Goal: Transaction & Acquisition: Obtain resource

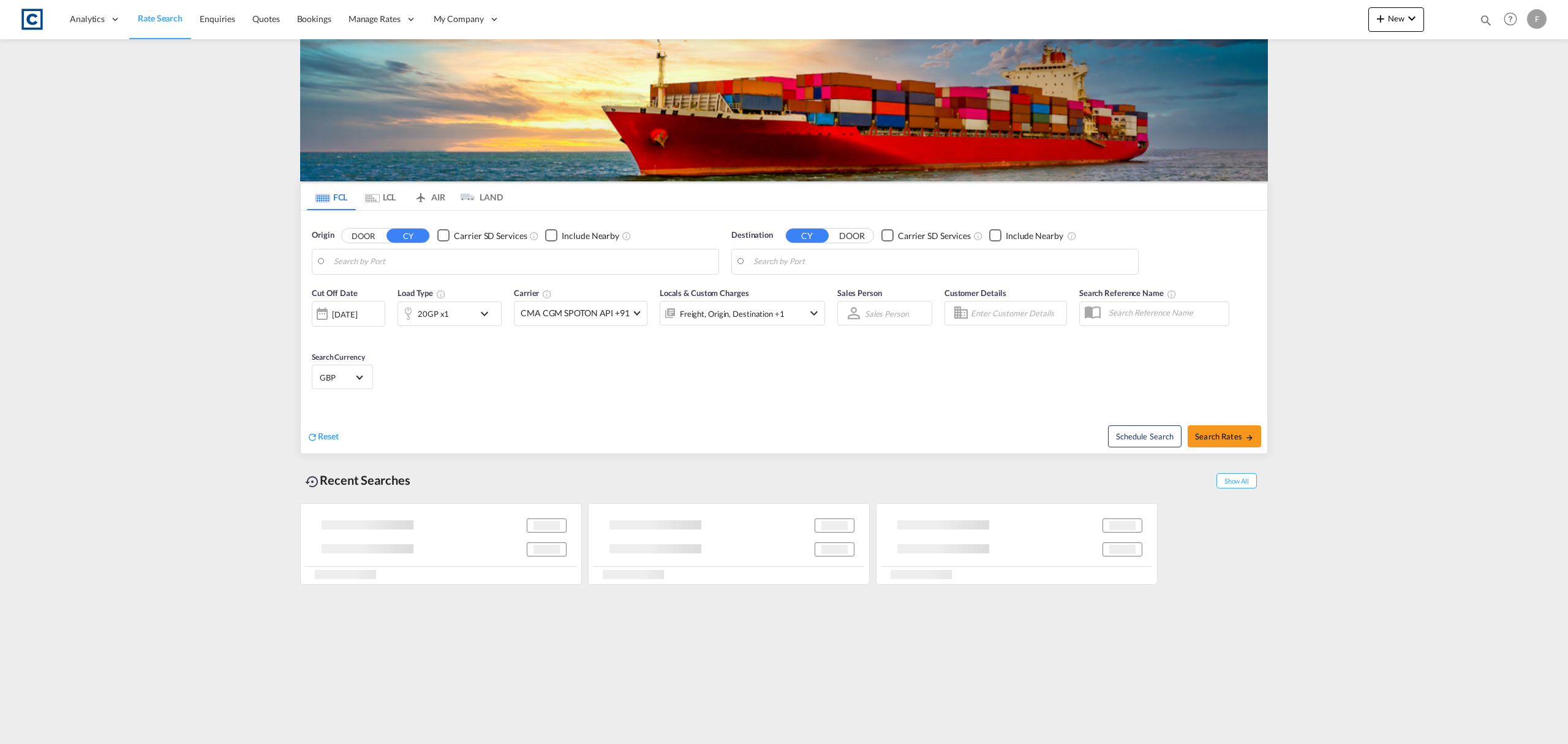
type input "GB-B69, Sandwell"
type input "[PERSON_NAME]/[GEOGRAPHIC_DATA], AEKHL"
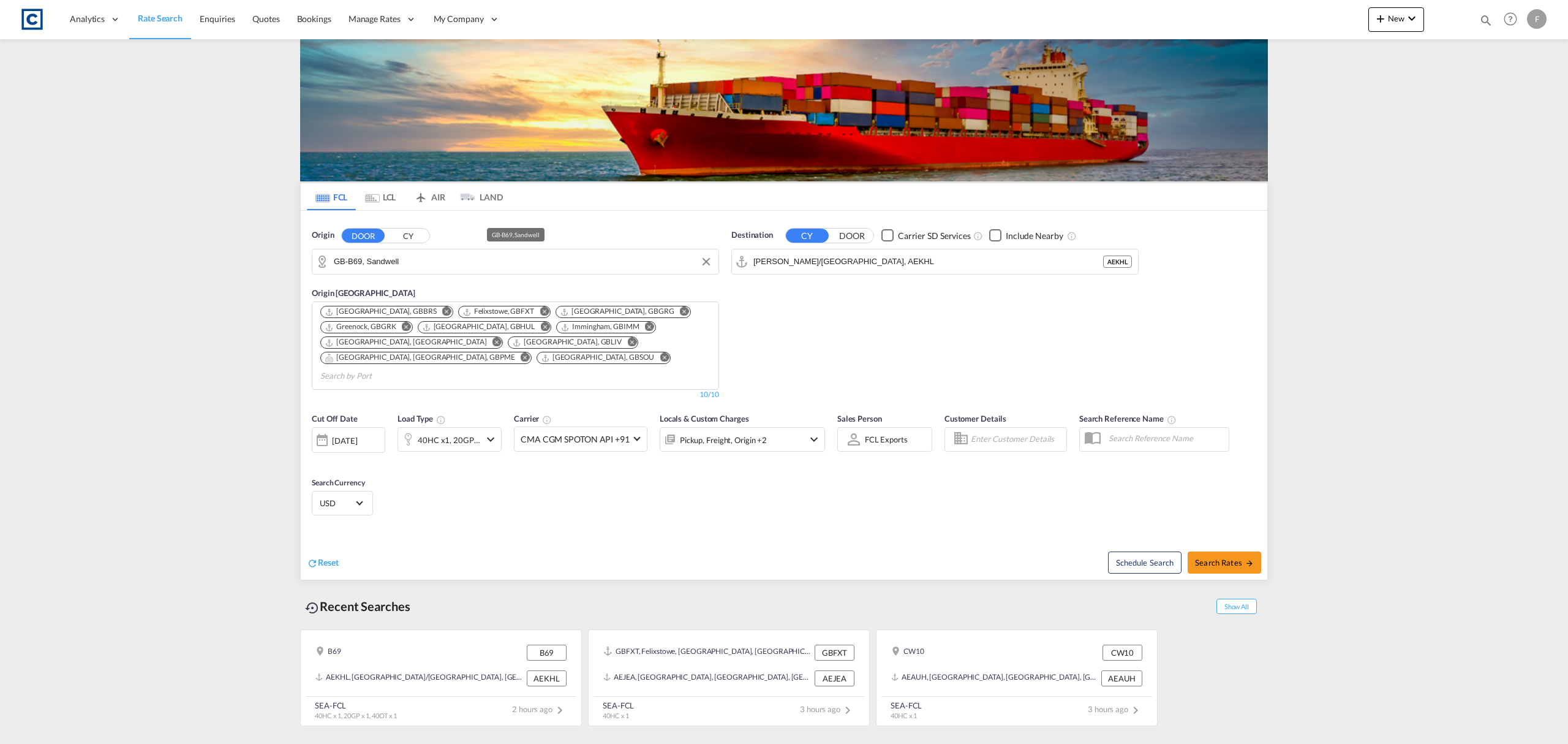
click at [378, 258] on input "GB-B69, Sandwell" at bounding box center [523, 262] width 378 height 18
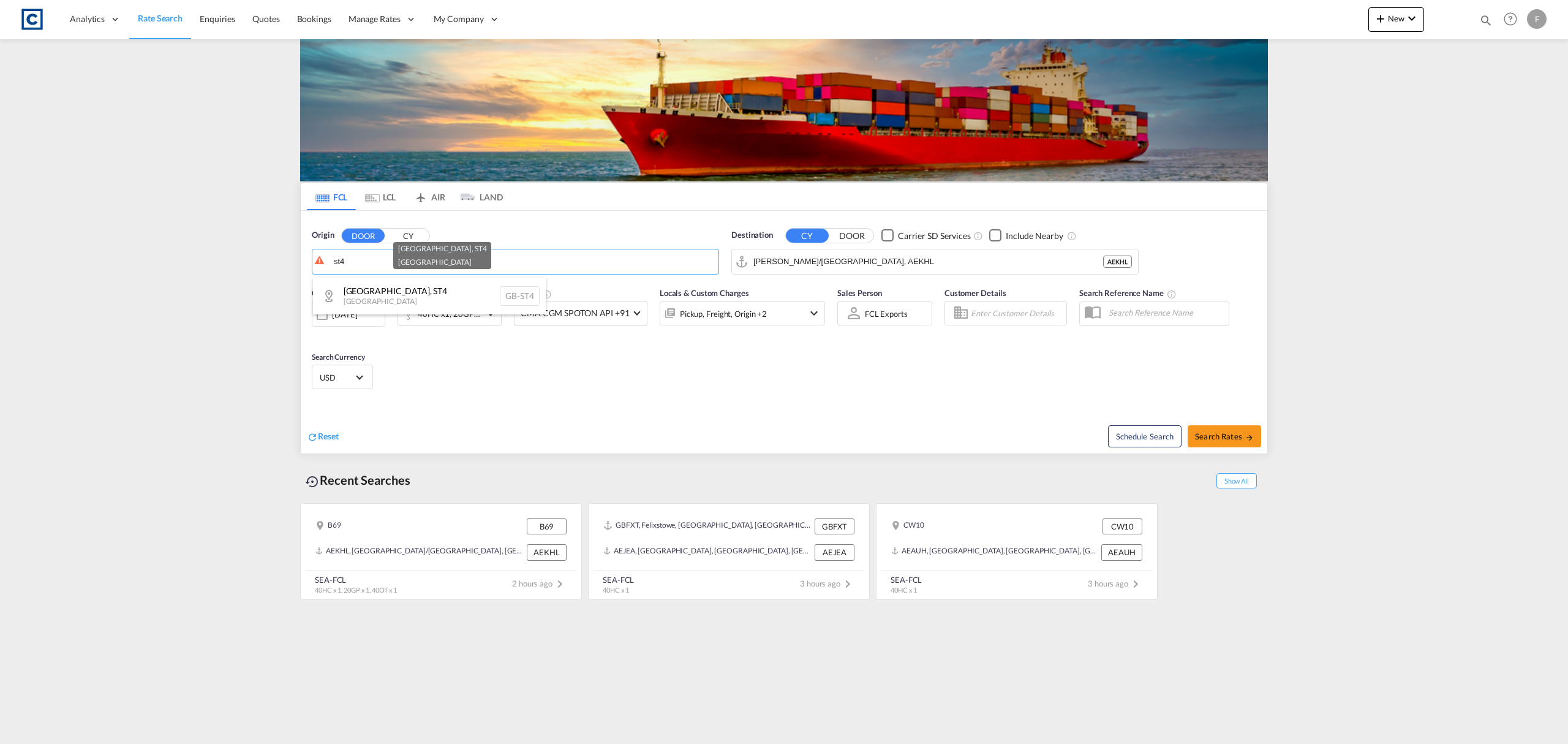
click at [363, 298] on div "[GEOGRAPHIC_DATA] [GEOGRAPHIC_DATA]-ST4" at bounding box center [429, 296] width 233 height 37
type input "GB-ST4, [GEOGRAPHIC_DATA]"
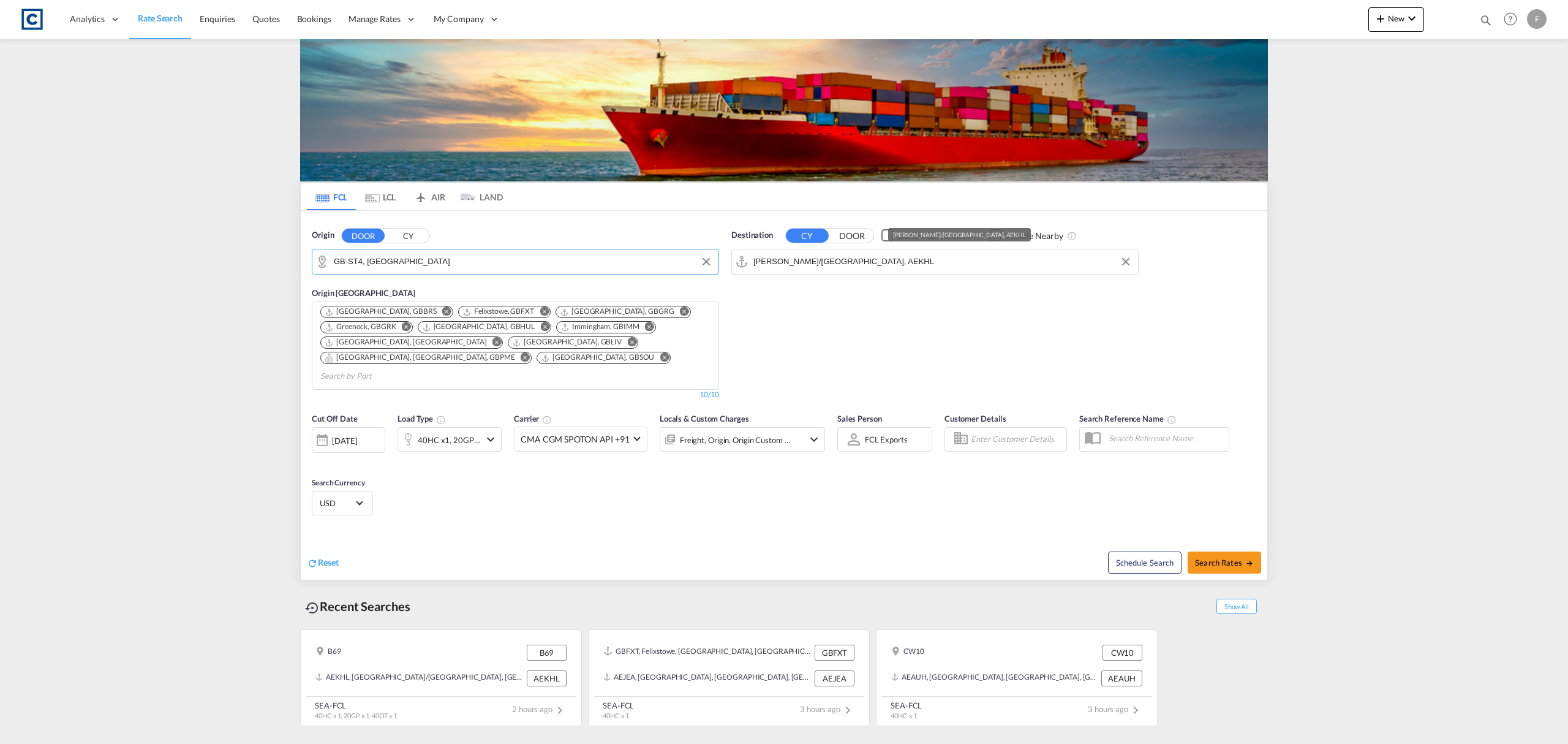
click at [812, 263] on input "[PERSON_NAME]/[GEOGRAPHIC_DATA], AEKHL" at bounding box center [942, 262] width 378 height 18
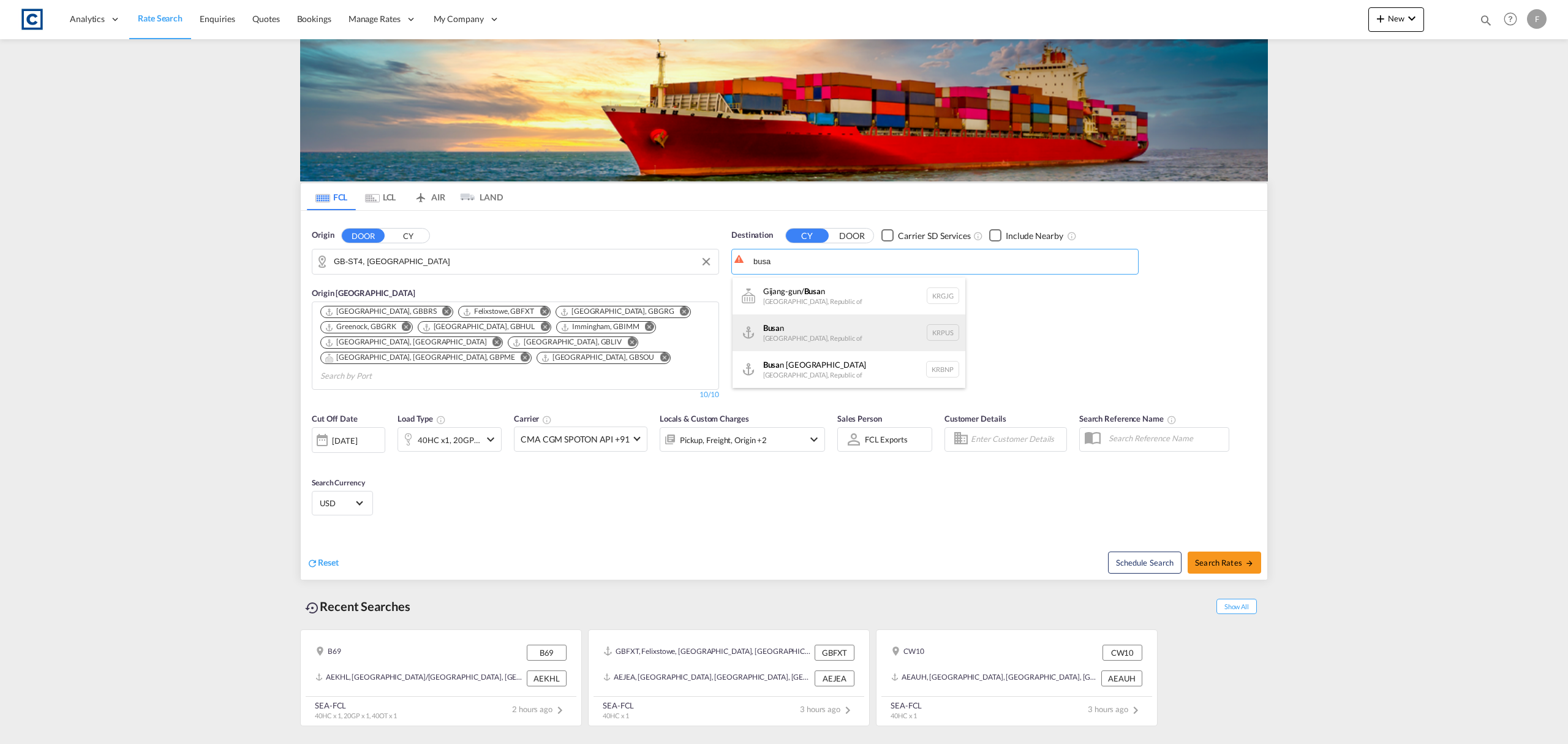
click at [827, 324] on div "Busa n [GEOGRAPHIC_DATA], [GEOGRAPHIC_DATA] KRPUS" at bounding box center [849, 332] width 233 height 37
type input "Busan, KRPUS"
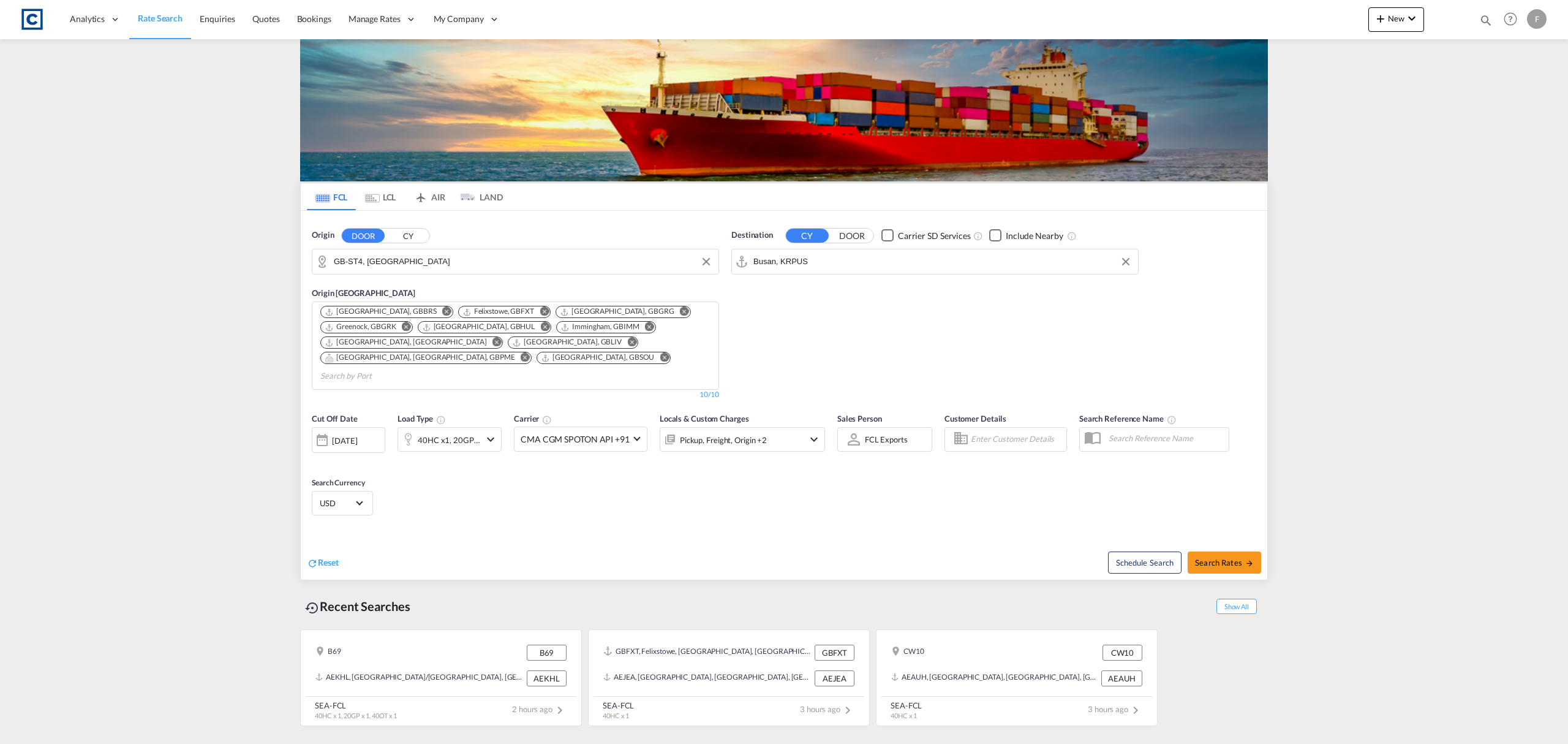
click at [421, 434] on div "40HC x1, 20GP x1 +1" at bounding box center [439, 439] width 82 height 25
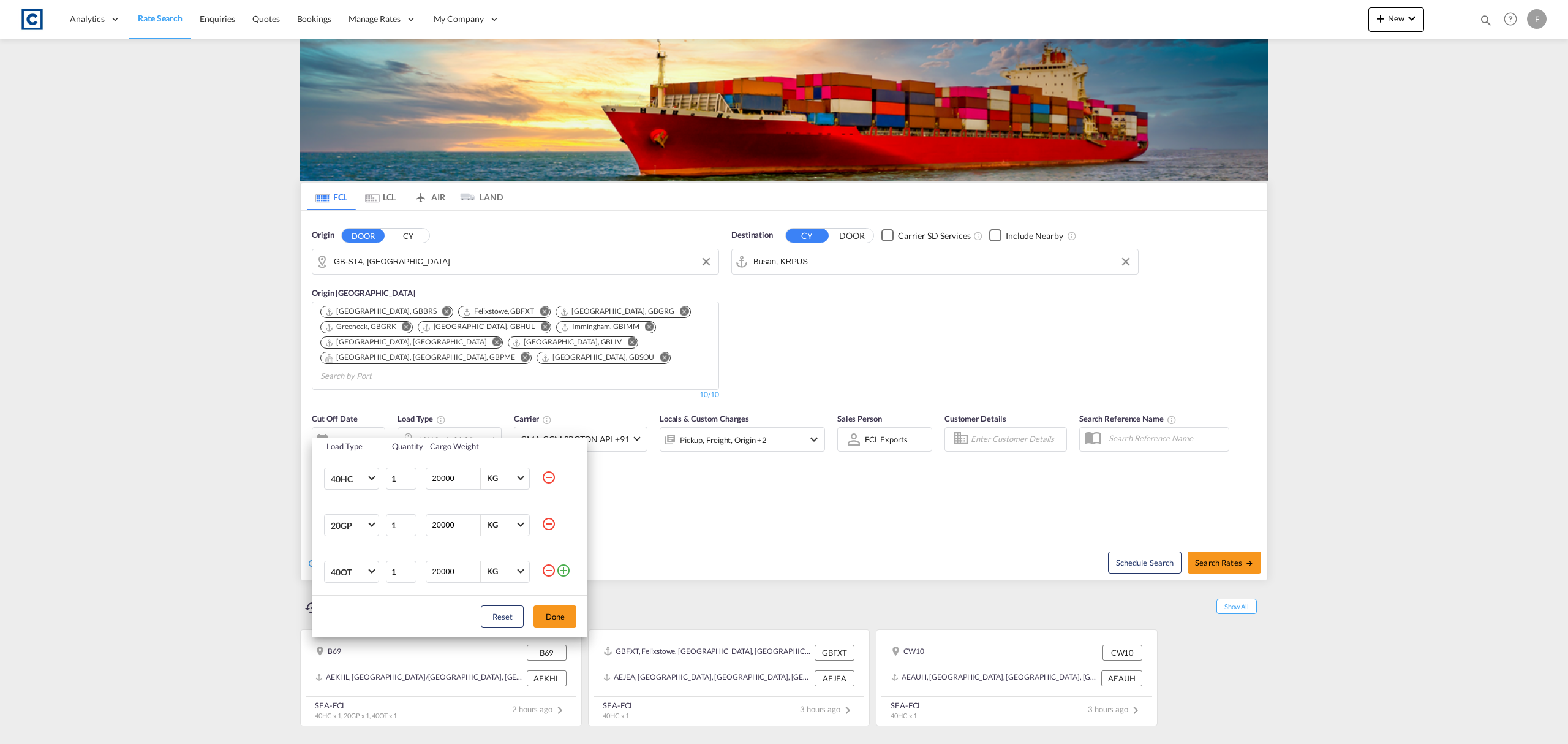
click at [553, 483] on md-icon "icon-minus-circle-outline" at bounding box center [548, 477] width 15 height 15
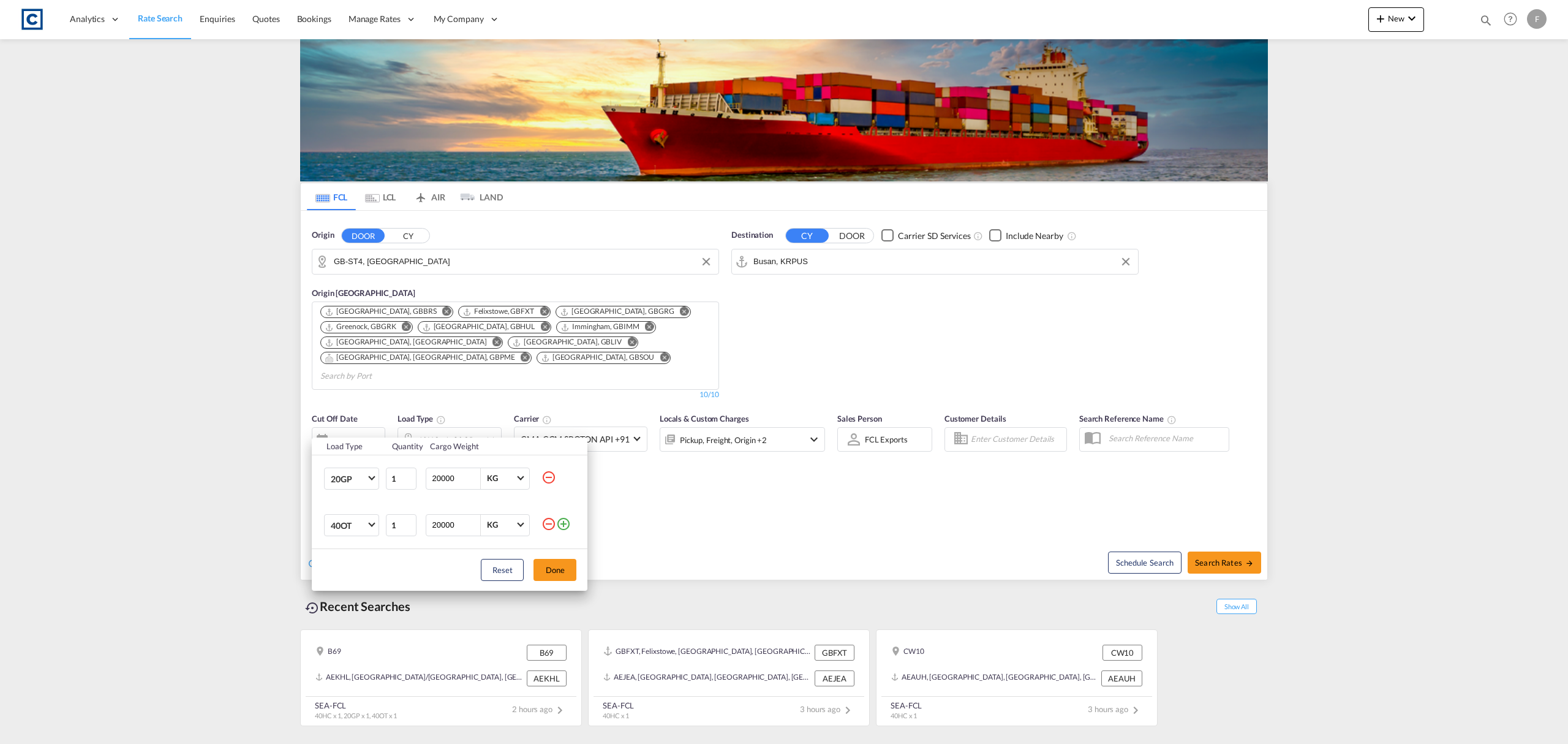
click at [550, 527] on md-icon "icon-minus-circle-outline" at bounding box center [548, 524] width 15 height 15
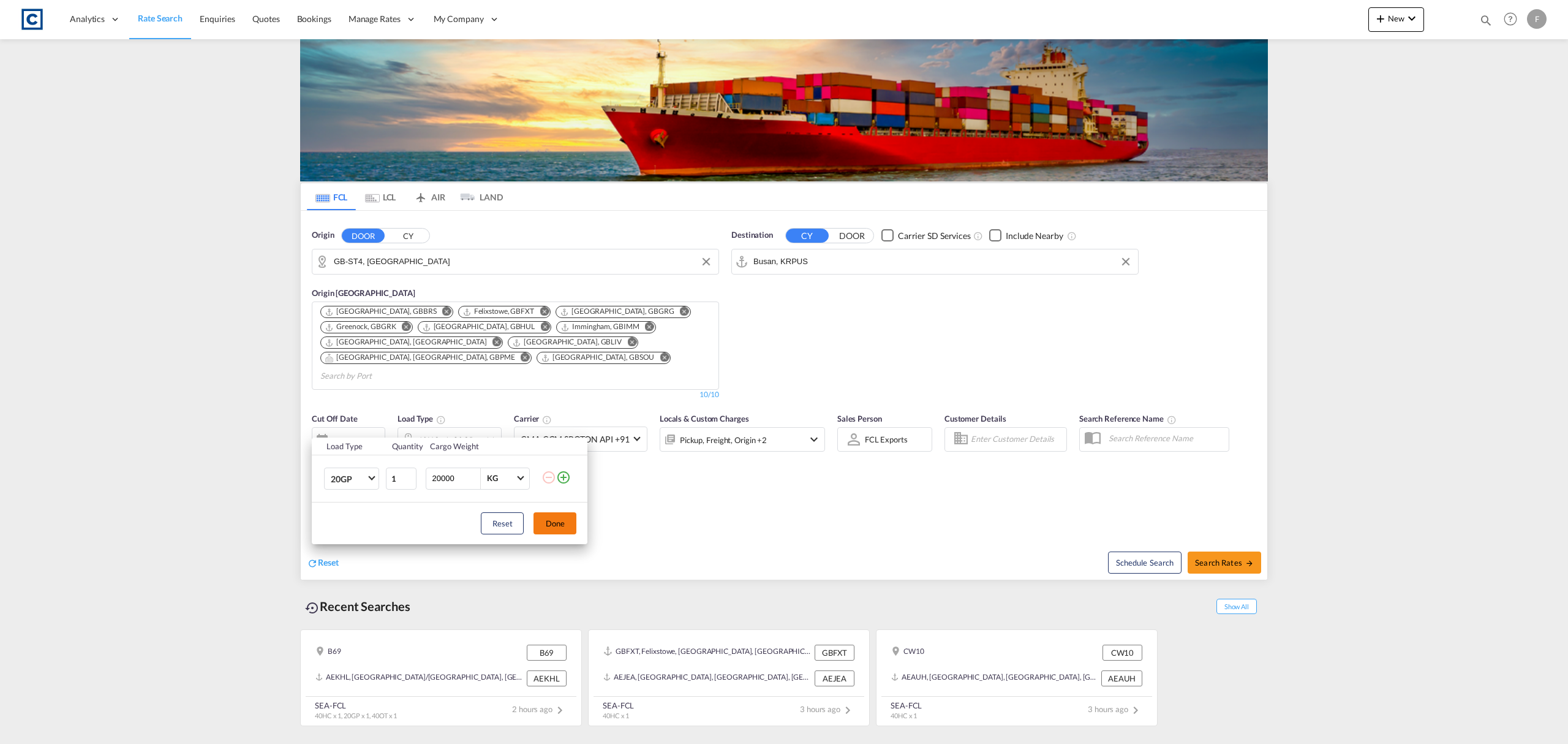
click at [551, 524] on button "Done" at bounding box center [555, 523] width 43 height 22
click at [353, 494] on md-select-value "USD" at bounding box center [342, 503] width 48 height 17
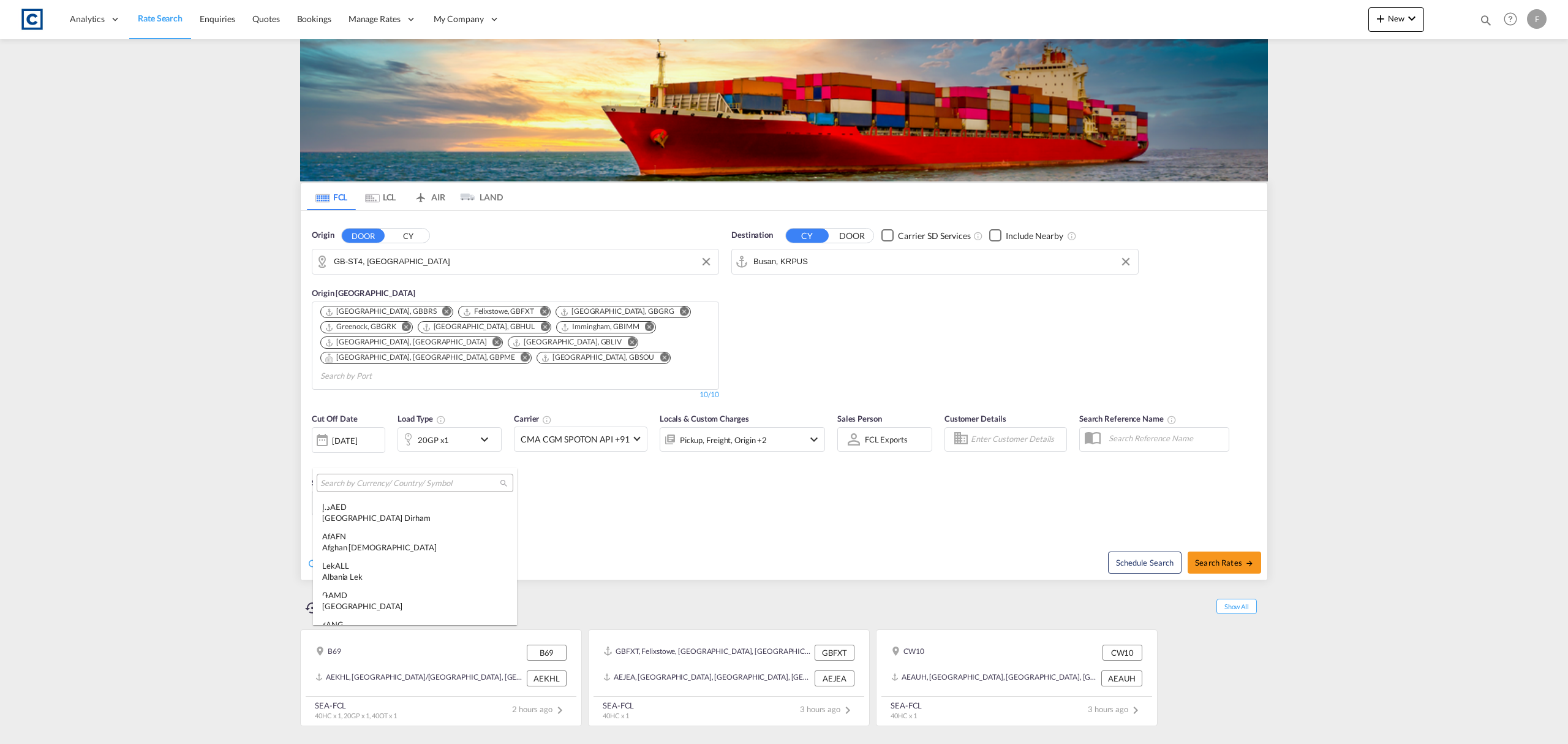
scroll to position [4230, 0]
click at [378, 491] on div at bounding box center [415, 483] width 197 height 18
click at [382, 481] on input "search" at bounding box center [410, 484] width 179 height 11
type input "gbp"
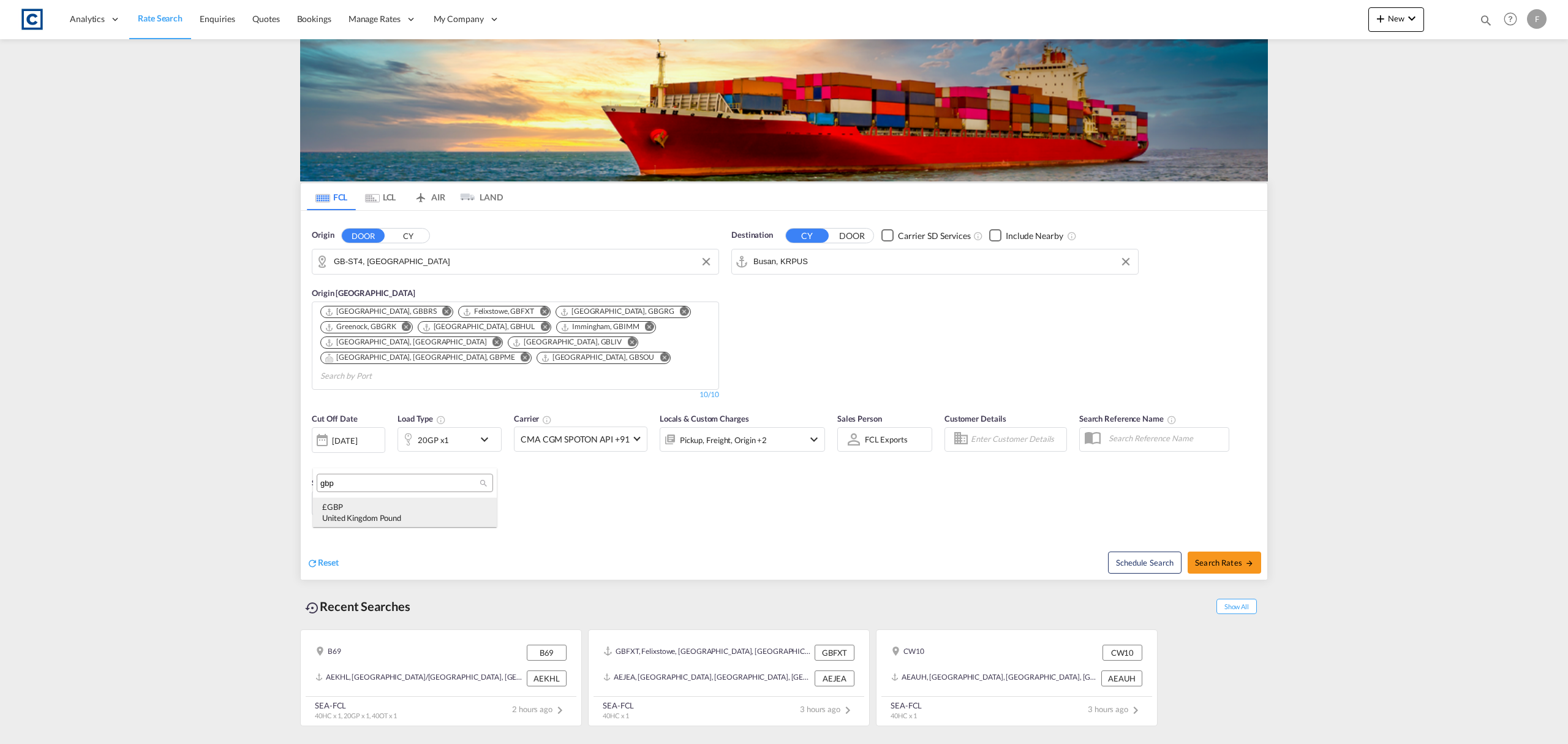
click at [391, 513] on div "United Kingdom Pound" at bounding box center [404, 518] width 165 height 11
click at [1226, 558] on span "Search Rates" at bounding box center [1224, 563] width 59 height 10
type input "ST4 to KRPUS / [DATE]"
